Goal: Transaction & Acquisition: Purchase product/service

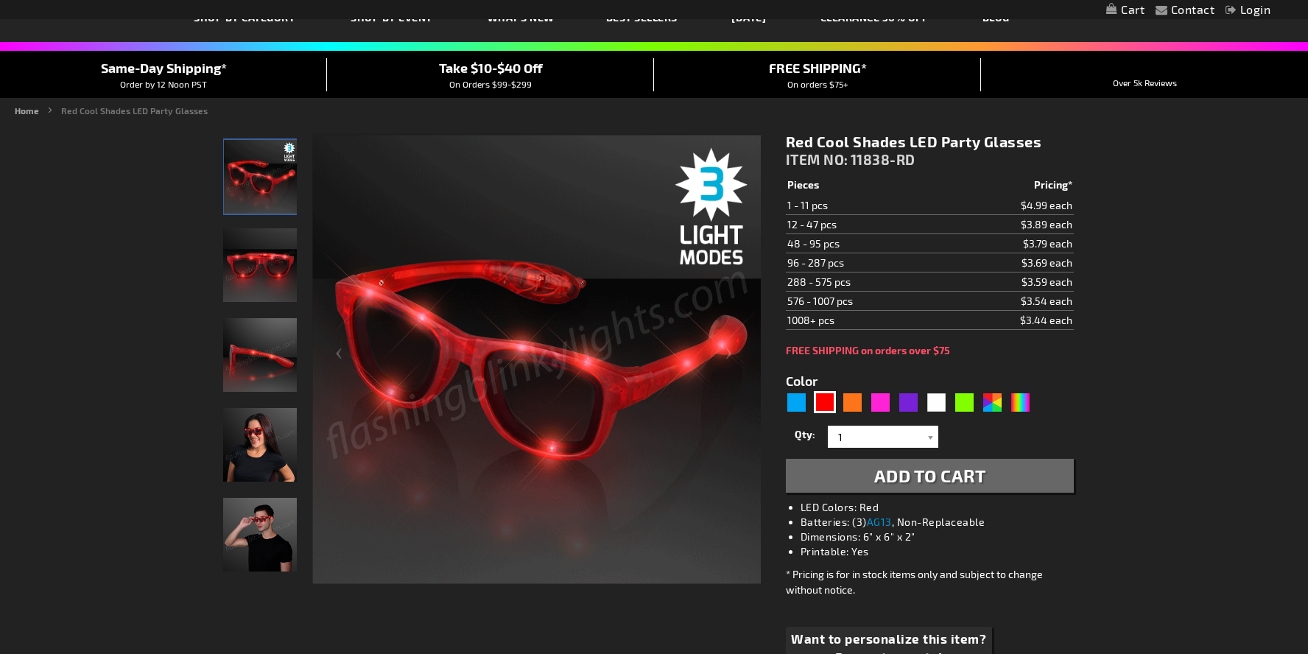
scroll to position [94, 0]
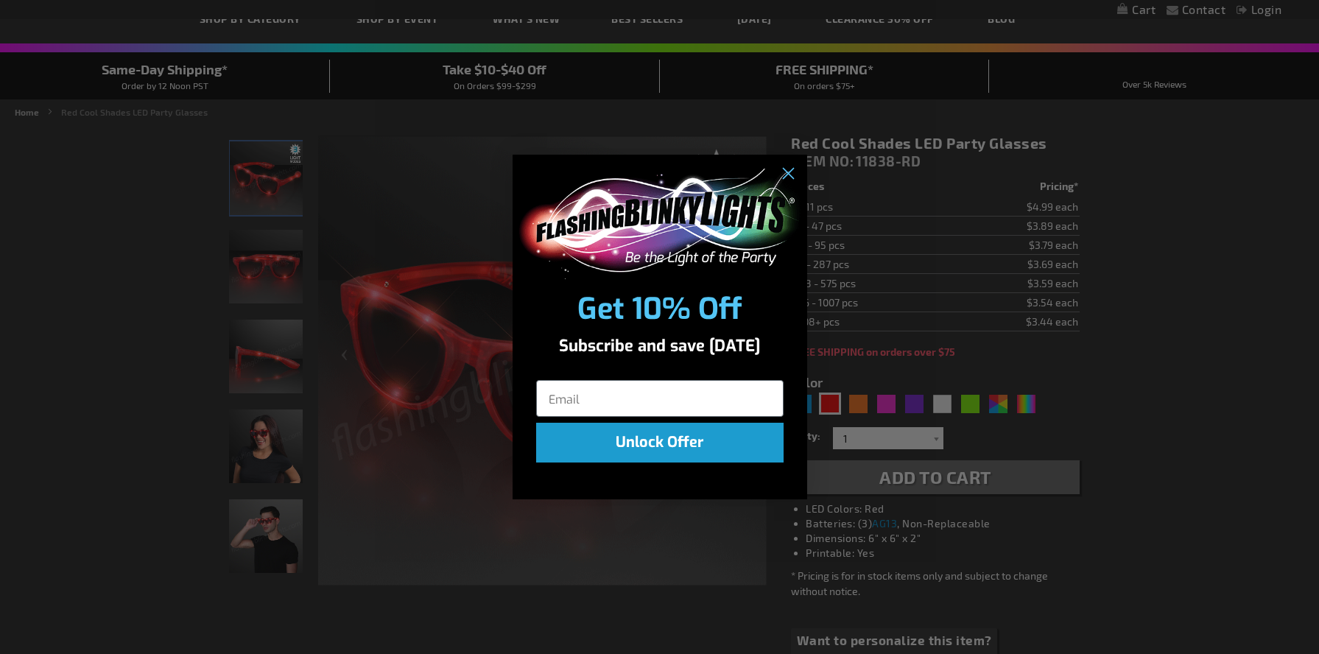
drag, startPoint x: 1312, startPoint y: 108, endPoint x: 1319, endPoint y: 273, distance: 165.2
click at [790, 178] on circle "Close dialog" at bounding box center [787, 173] width 24 height 24
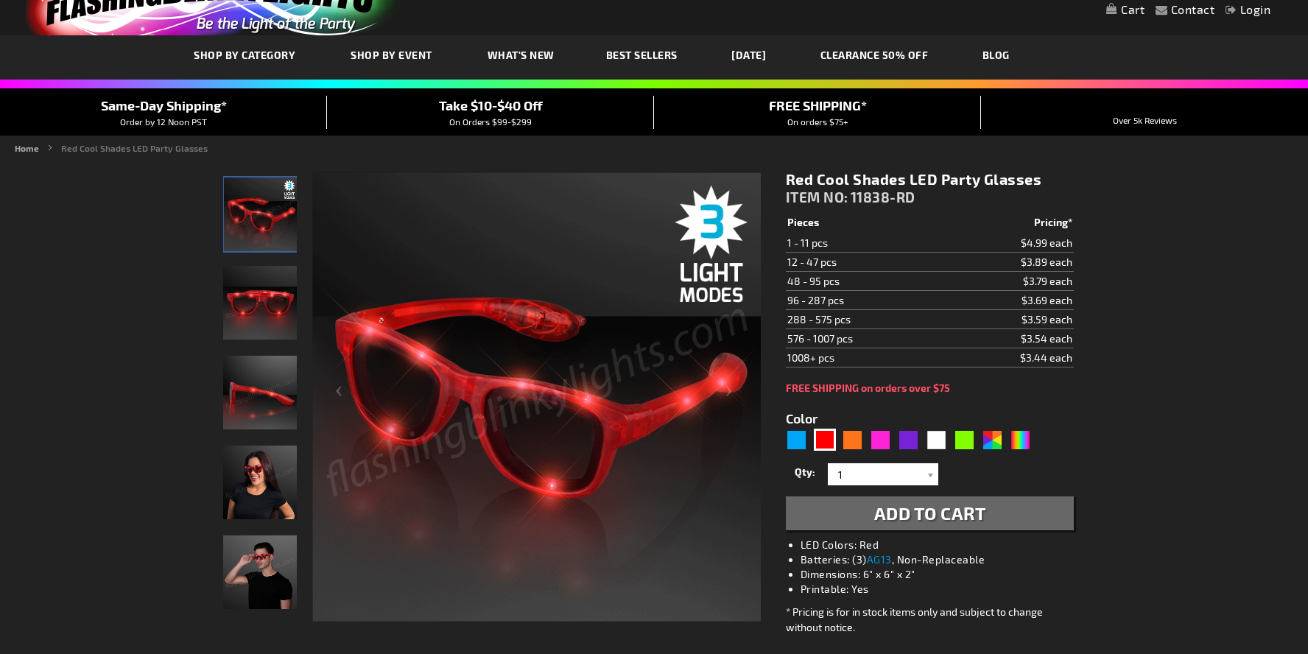
scroll to position [42, 0]
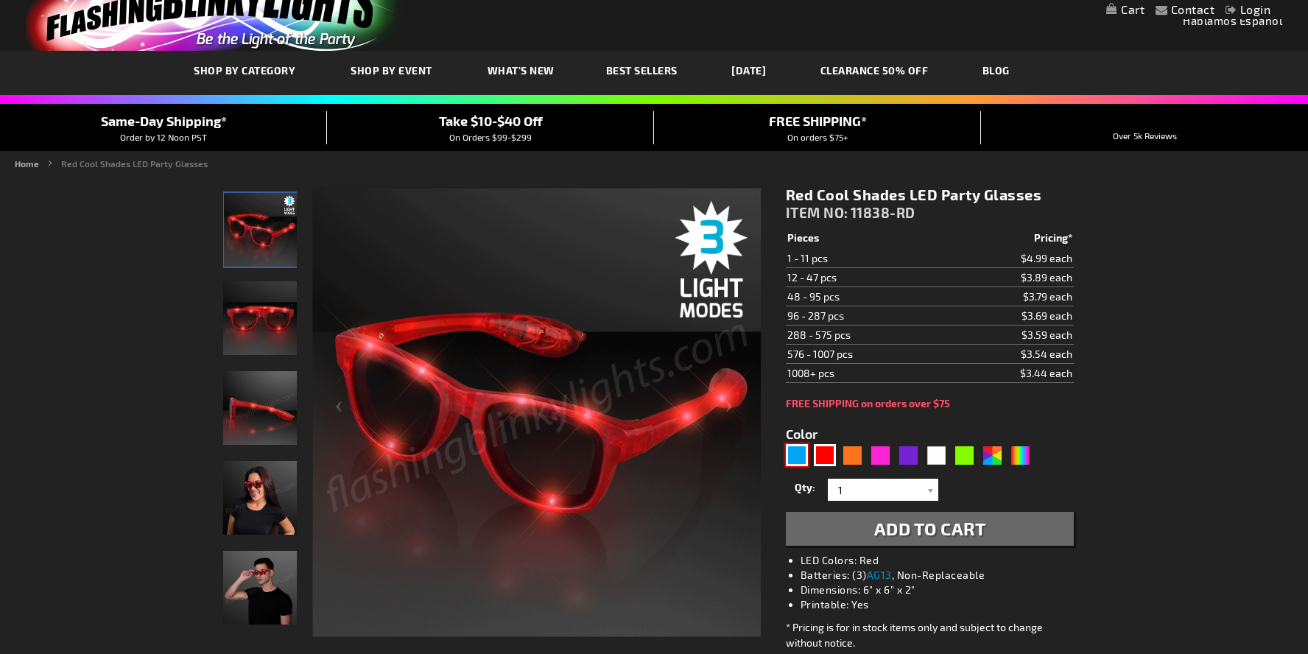
click at [801, 450] on div "Blue" at bounding box center [797, 455] width 22 height 22
type input "5629"
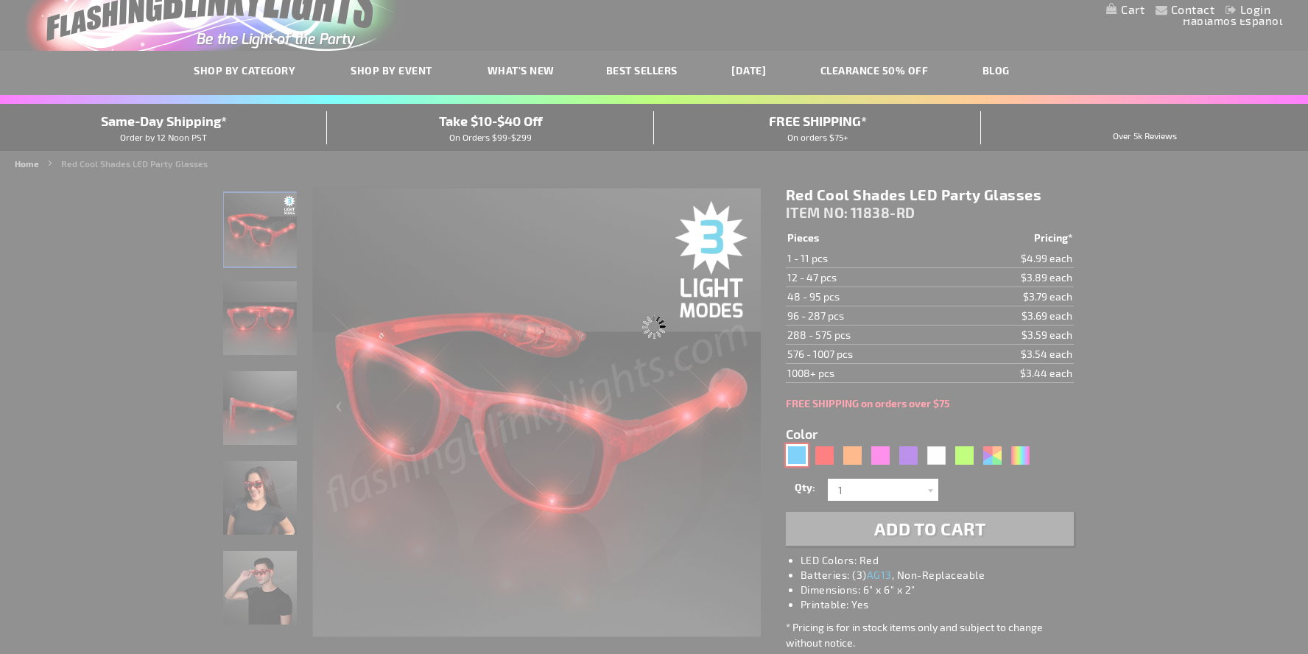
type input "11838-BL"
type input "Customize - Blue Cool Shades Light Up Party Glasses - ITEM NO: 11838-BL"
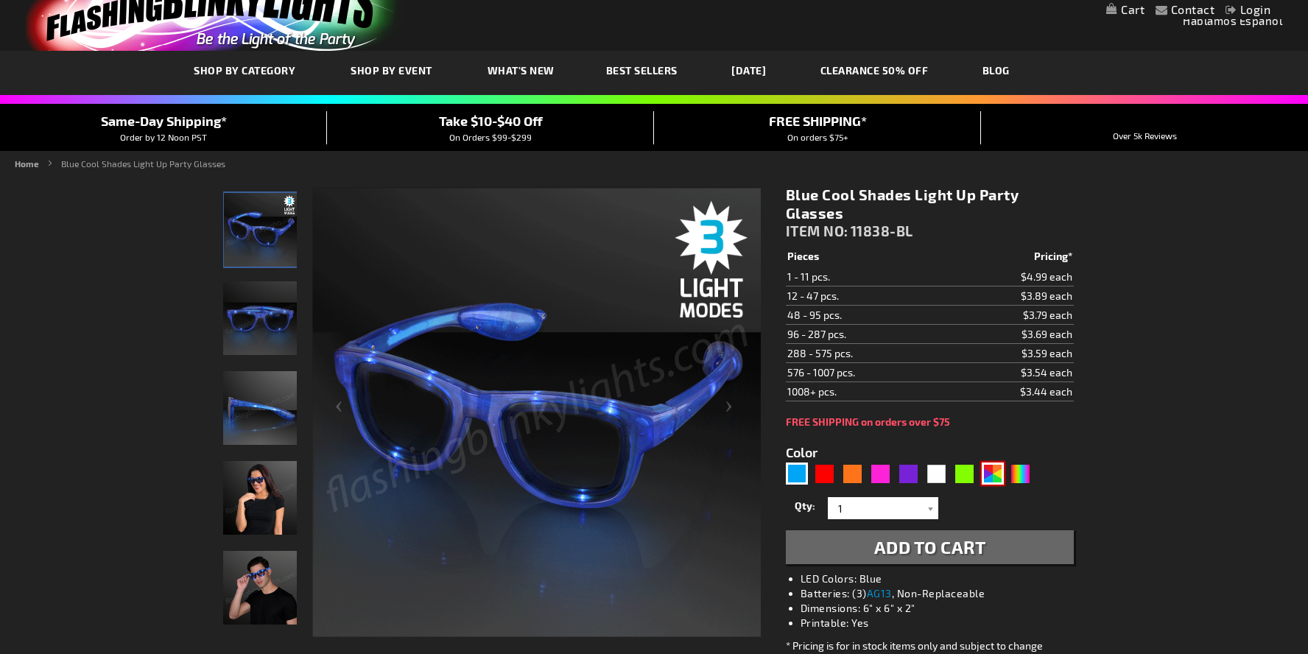
click at [995, 475] on div "AST" at bounding box center [993, 474] width 22 height 22
type input "5630"
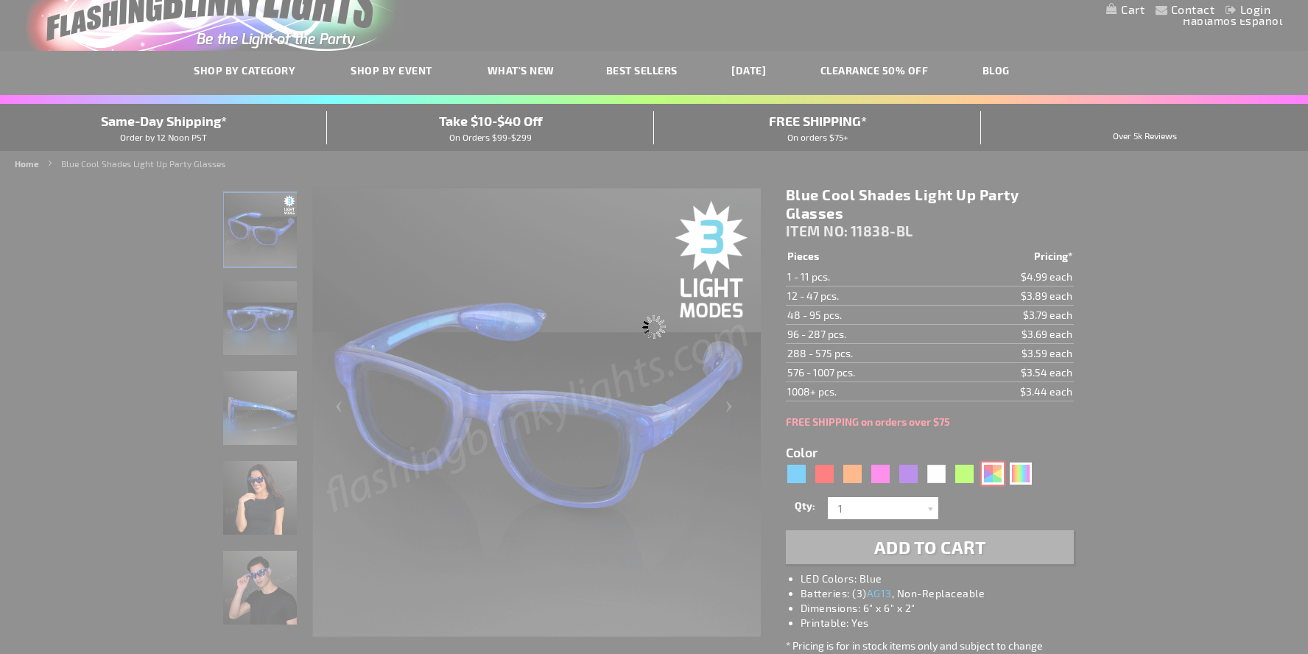
type input "11838-AST"
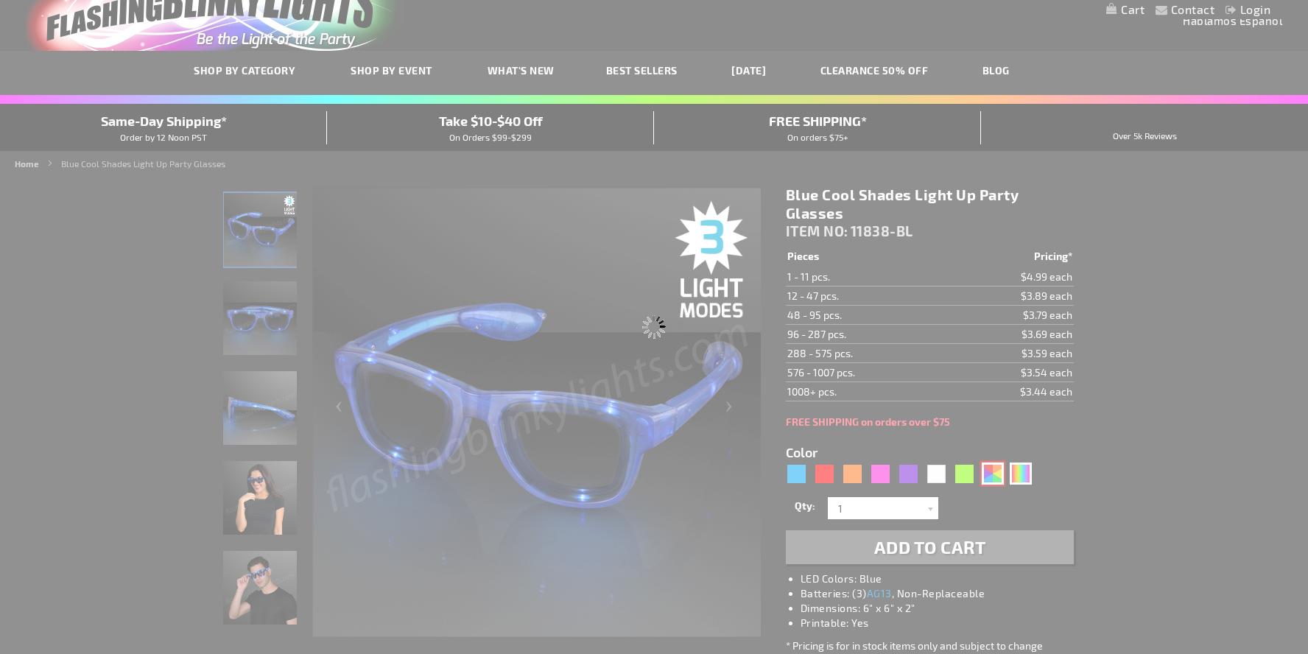
type input "Customize - Assorted Cool Shades LED Party Glasses - ITEM NO: 11838-AST"
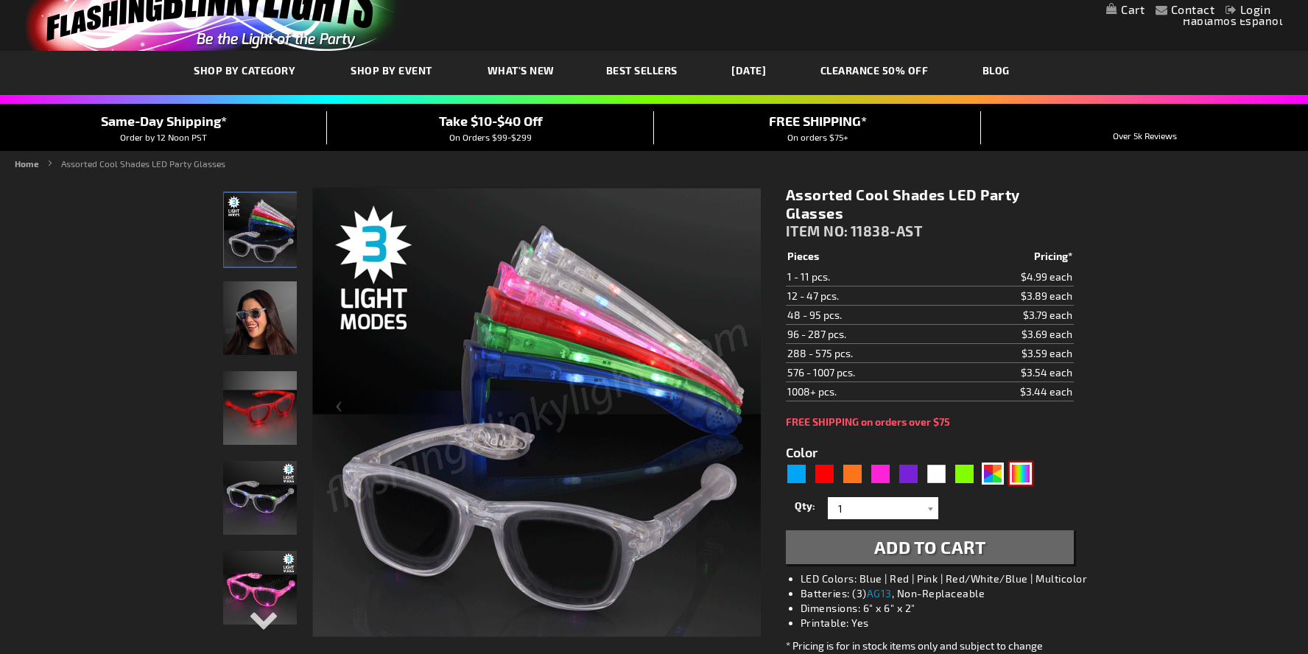
click at [1020, 474] on div "Multicolor" at bounding box center [1021, 474] width 22 height 22
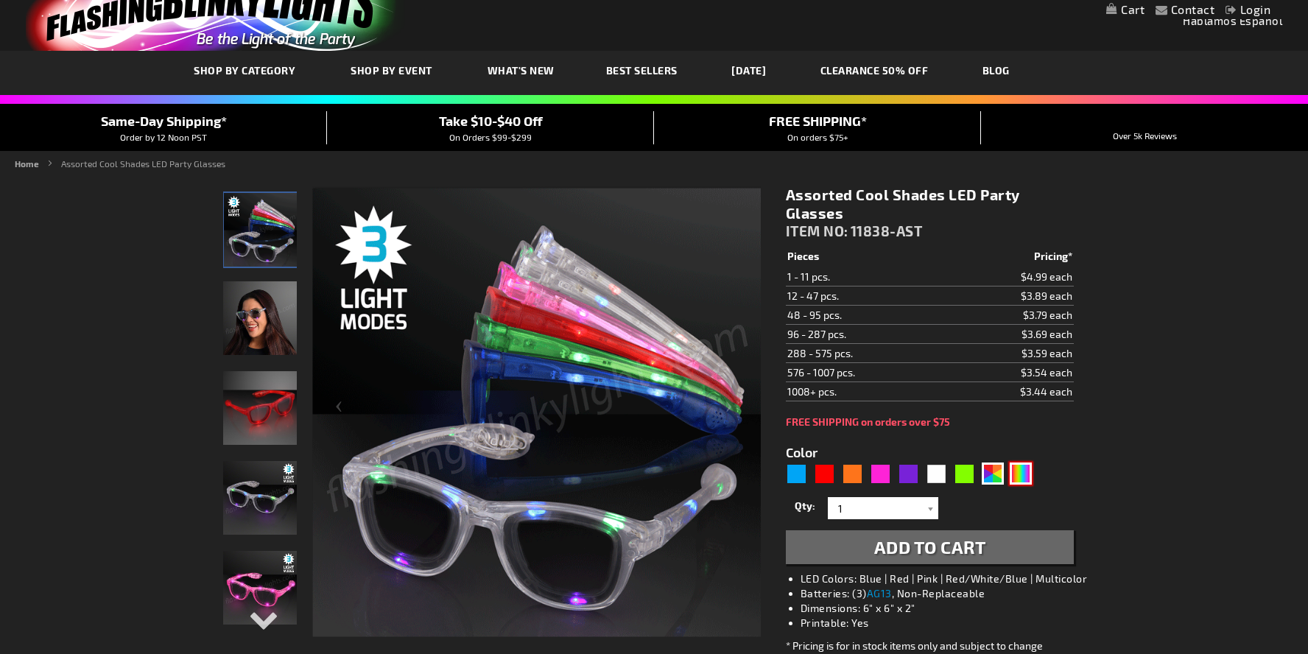
type input "5659"
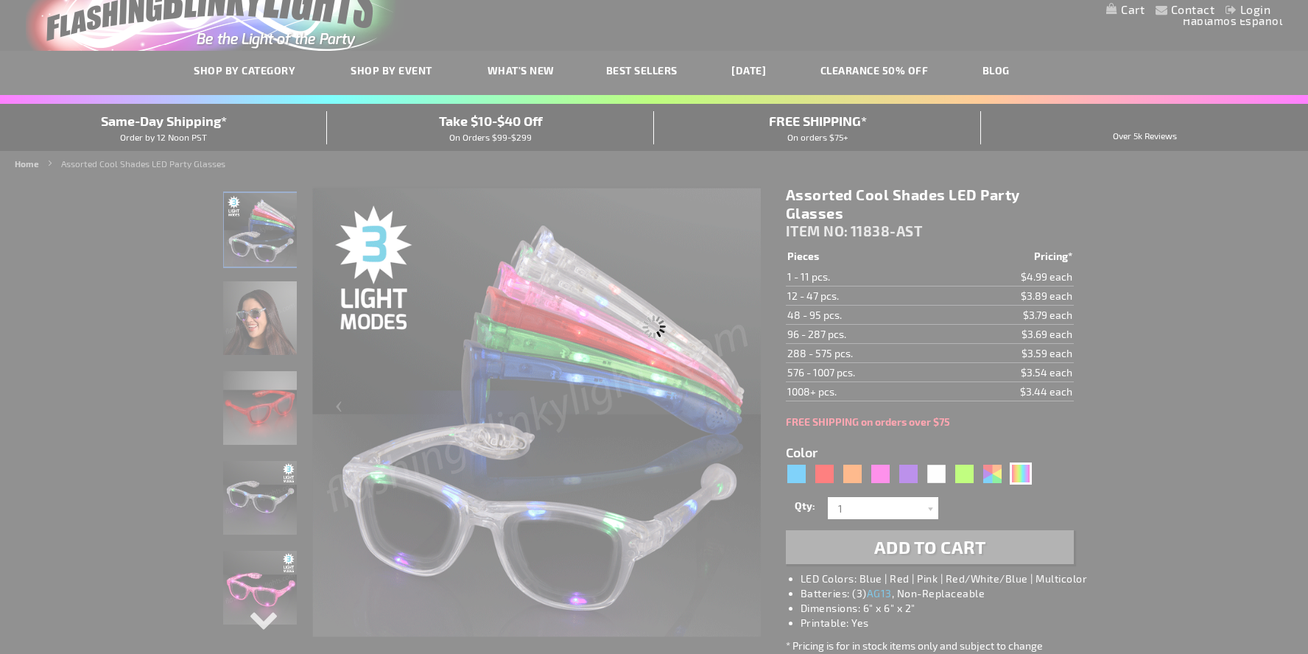
click at [825, 475] on div "Please wait..." at bounding box center [654, 327] width 1308 height 654
type input "11838-MLT"
type input "Customize - Multicolor Cool Shades LED Party Glasses - ITEM NO: 11838-MLT"
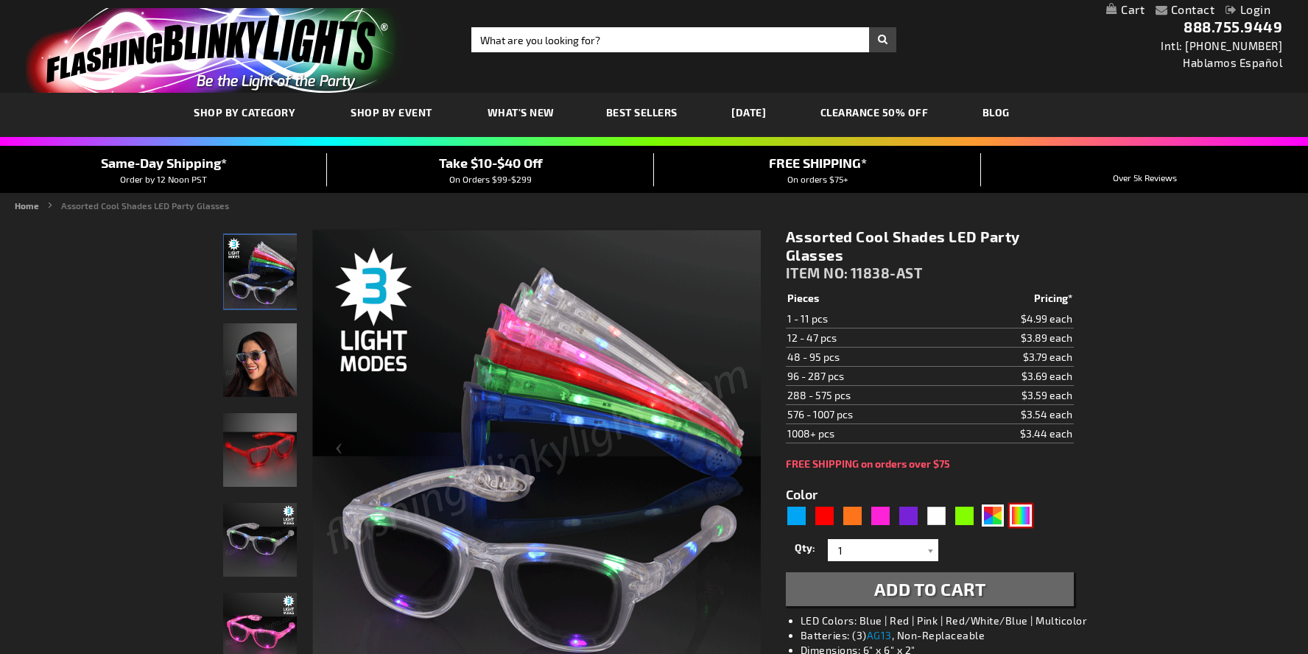
click at [1021, 522] on div "Multicolor" at bounding box center [1021, 516] width 22 height 22
type input "5659"
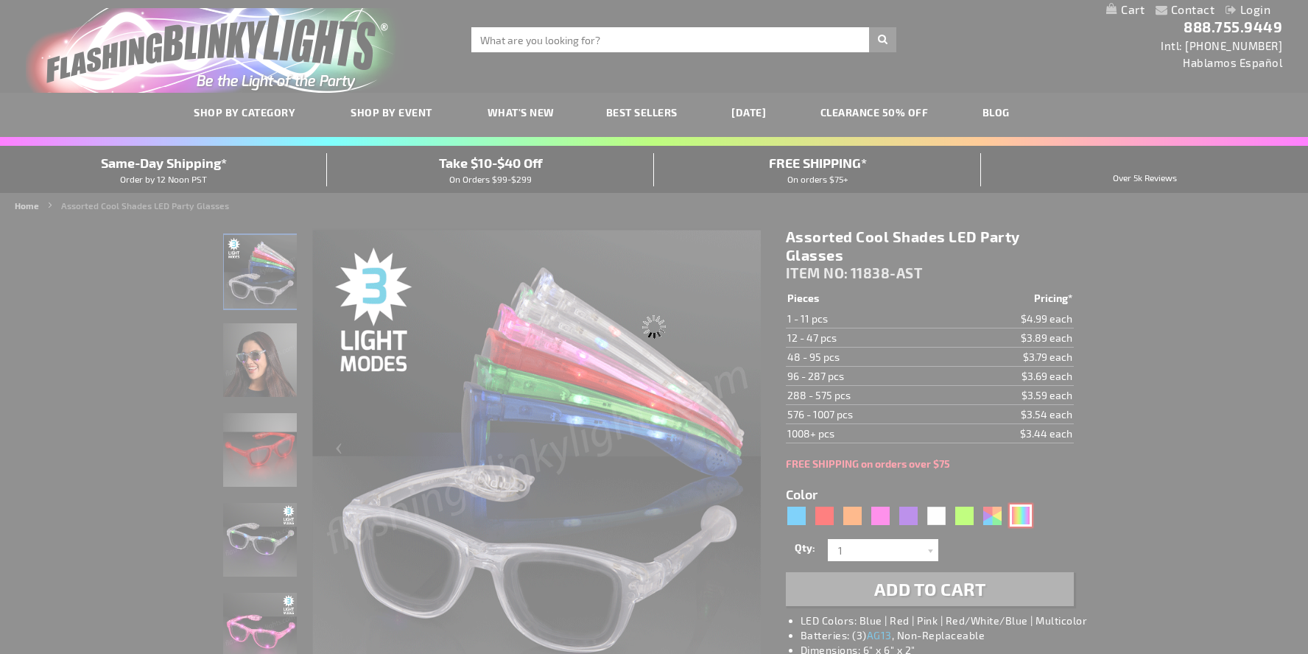
type input "11838-MLT"
type input "Customize - Multicolor Cool Shades LED Party Glasses - ITEM NO: 11838-MLT"
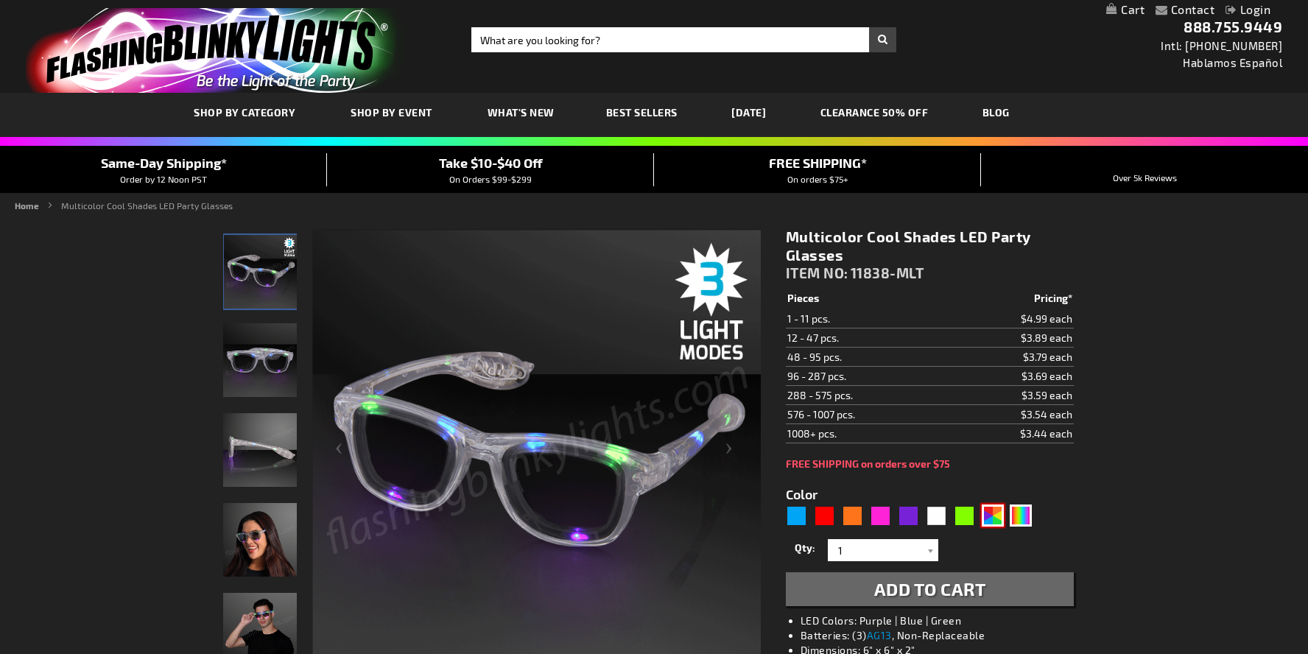
click at [992, 514] on div "AST" at bounding box center [993, 516] width 22 height 22
type input "5630"
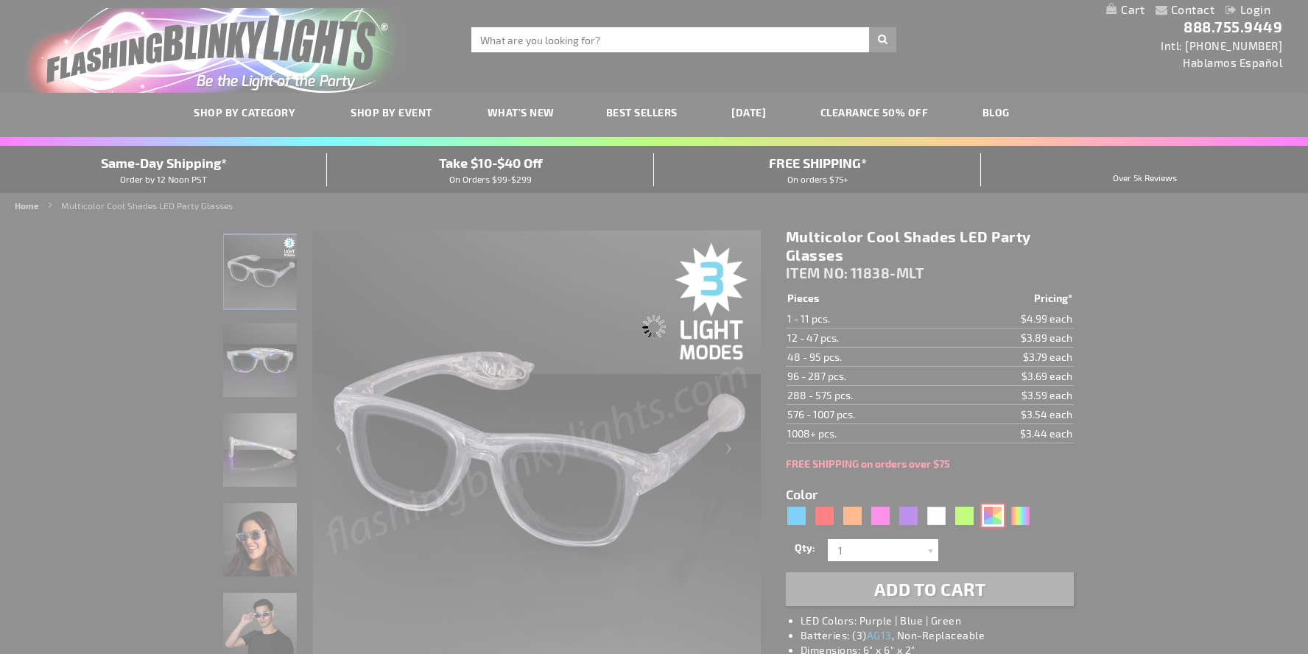
type input "11838-AST"
type input "Customize - Assorted Cool Shades LED Party Glasses - ITEM NO: 11838-AST"
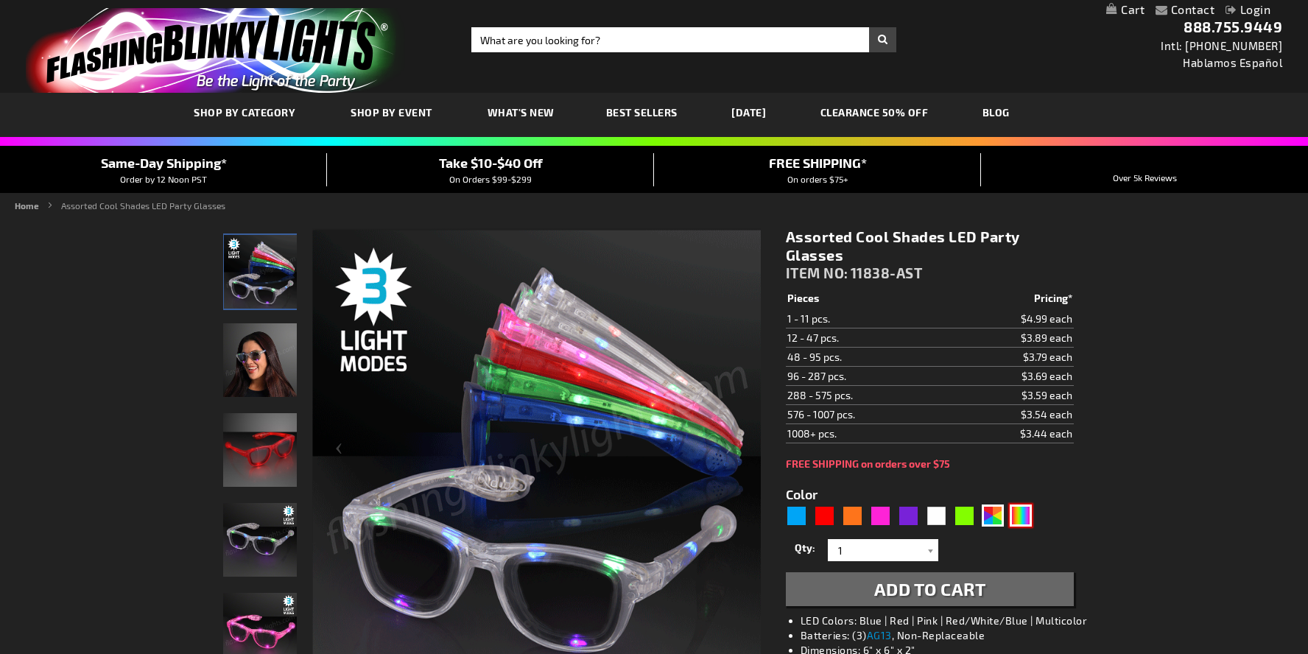
click at [1017, 515] on div "Multicolor" at bounding box center [1021, 516] width 22 height 22
type input "5659"
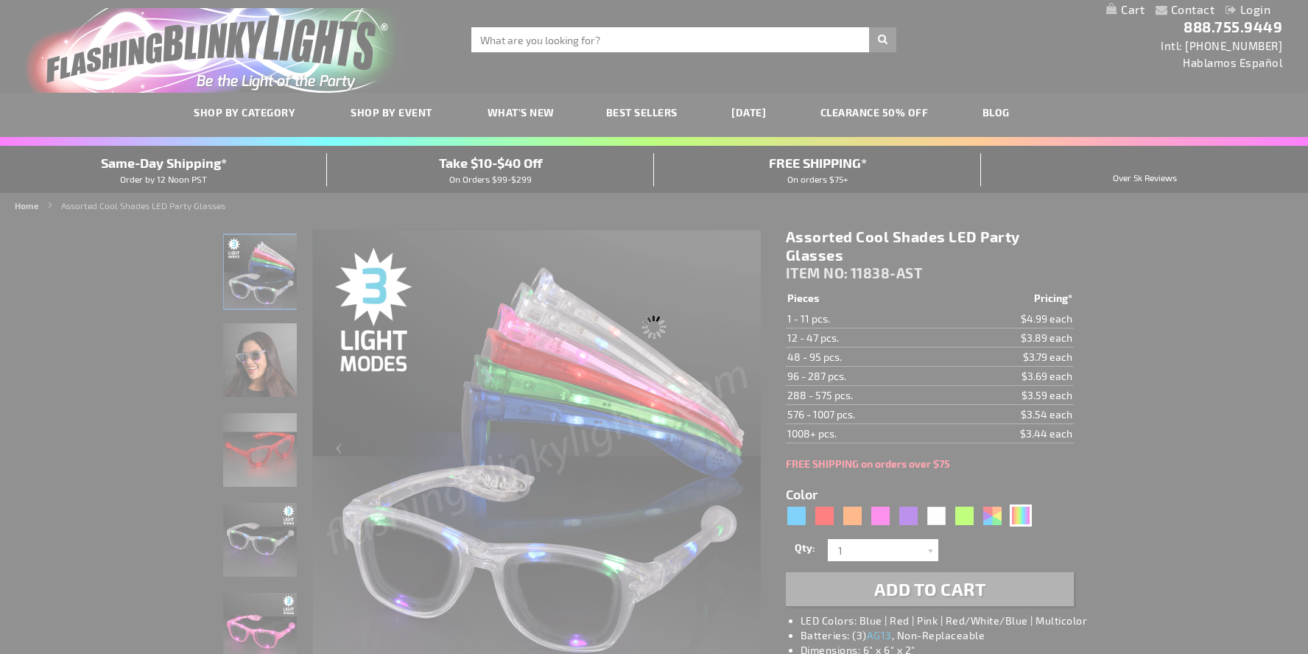
type input "11838-MLT"
type input "Customize - Multicolor Cool Shades LED Party Glasses - ITEM NO: 11838-MLT"
